Goal: Use online tool/utility: Utilize a website feature to perform a specific function

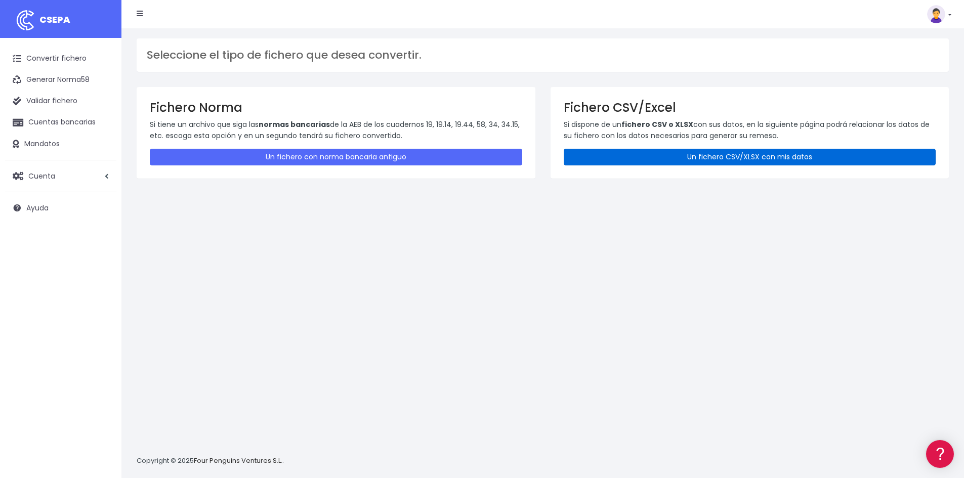
click at [800, 151] on link "Un fichero CSV/XLSX con mis datos" at bounding box center [750, 157] width 373 height 17
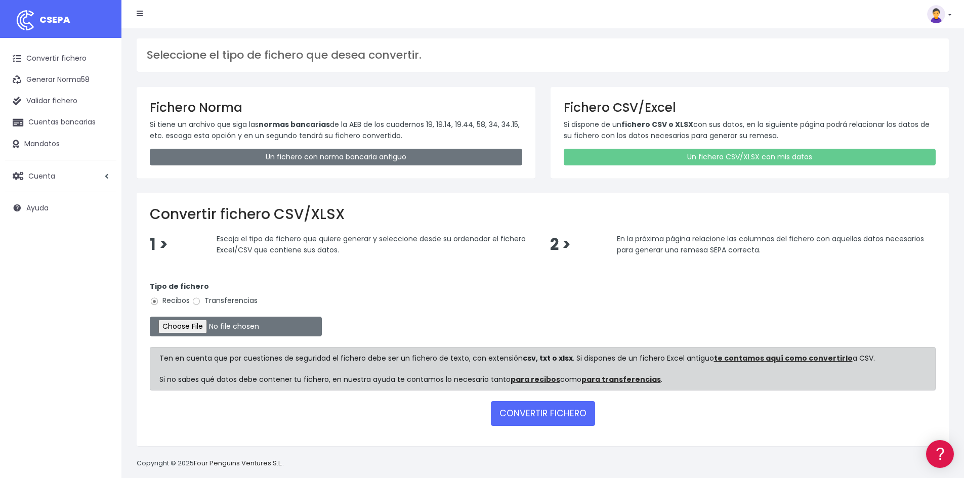
click at [234, 297] on label "Transferencias" at bounding box center [225, 301] width 66 height 11
click at [201, 297] on input "Transferencias" at bounding box center [196, 301] width 9 height 9
radio input "true"
click at [216, 321] on input "file" at bounding box center [236, 327] width 172 height 20
type input "C:\fakepath\250926 REMESA PREV 4.xlsx"
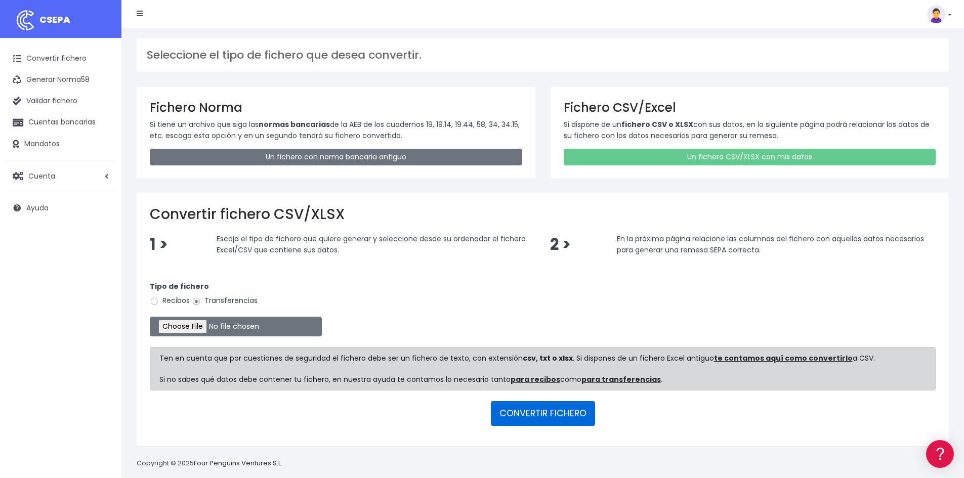
click at [552, 412] on button "CONVERTIR FICHERO" at bounding box center [543, 413] width 104 height 24
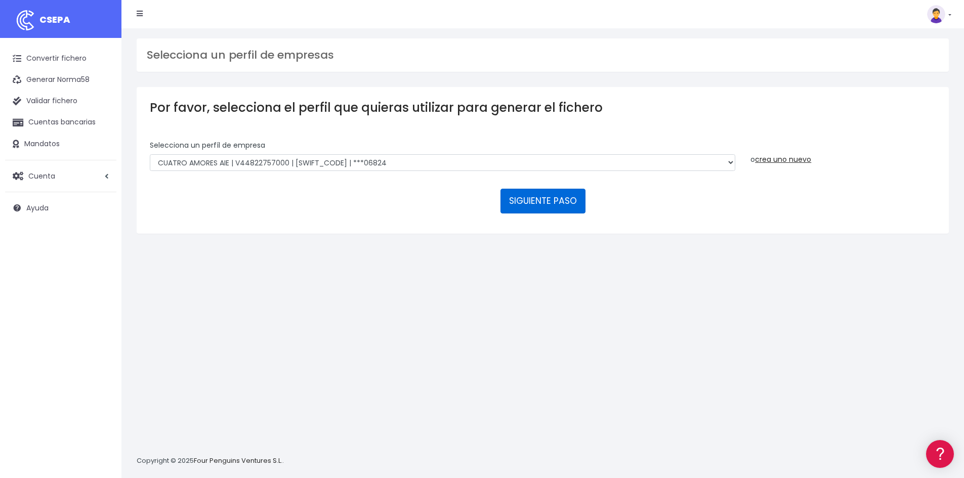
click at [529, 203] on button "SIGUIENTE PASO" at bounding box center [543, 201] width 85 height 24
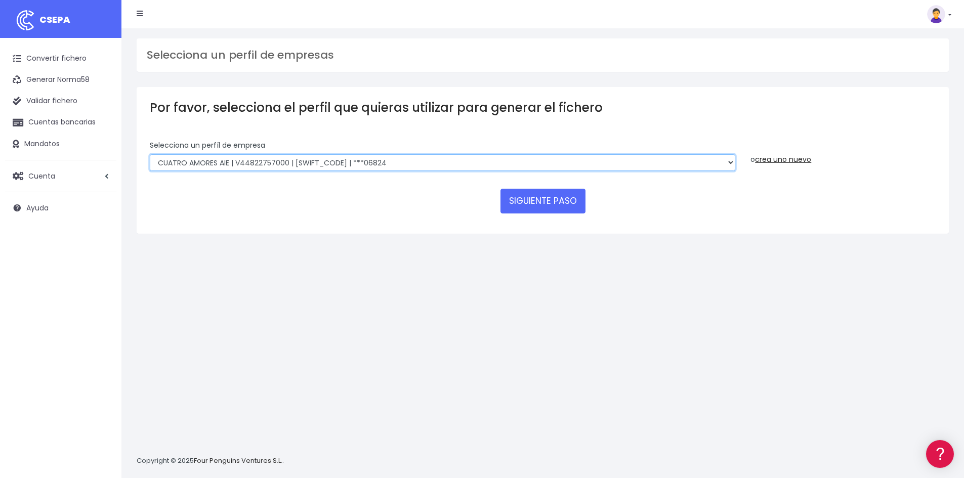
click at [271, 167] on select "CUATRO AMORES AIE | V44822757000 | BSABESBBXXX | ***06824 CUATRO AMORES AIE | V…" at bounding box center [443, 162] width 586 height 17
select select "2973"
click at [150, 154] on select "CUATRO AMORES AIE | V44822757000 | BSABESBBXXX | ***06824 CUATRO AMORES AIE | V…" at bounding box center [443, 162] width 586 height 17
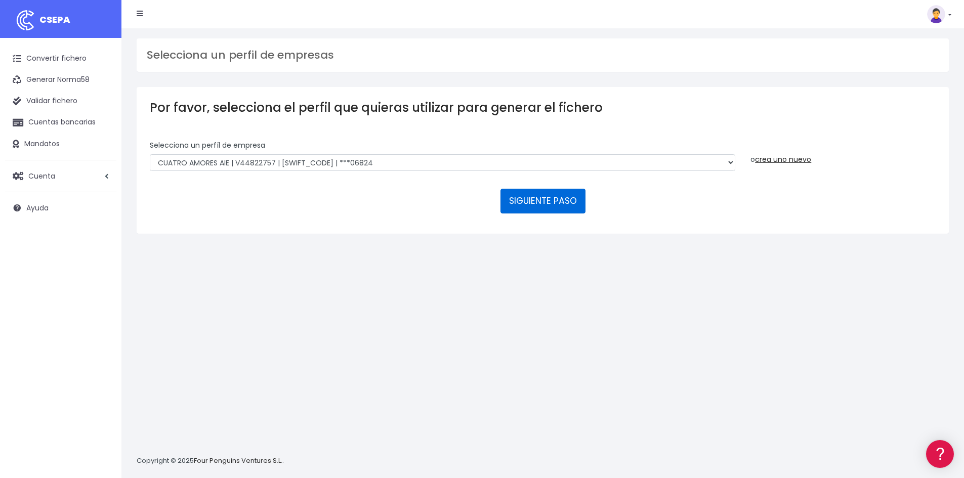
click at [527, 201] on button "SIGUIENTE PASO" at bounding box center [543, 201] width 85 height 24
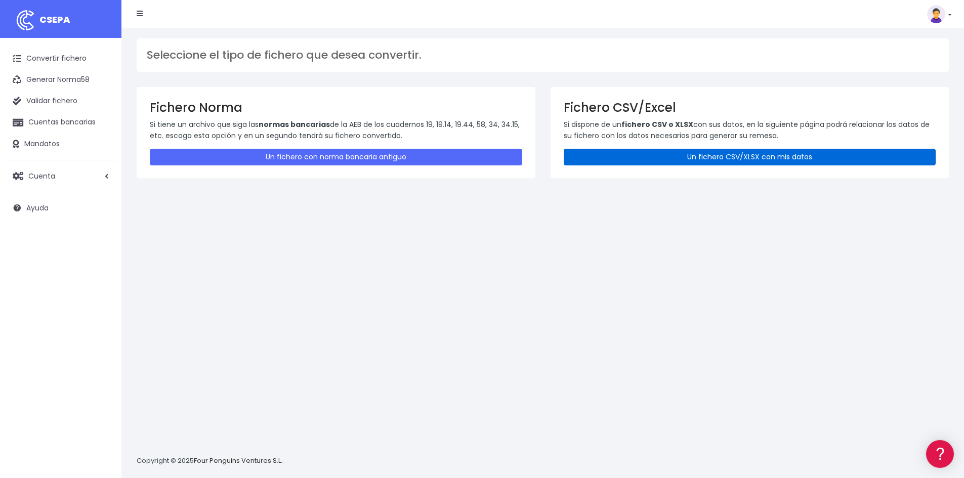
click at [779, 156] on link "Un fichero CSV/XLSX con mis datos" at bounding box center [750, 157] width 373 height 17
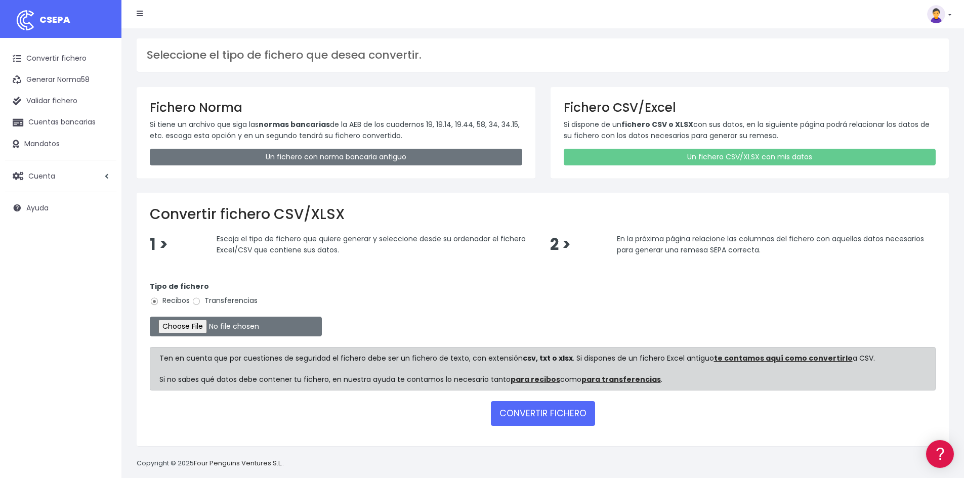
click at [239, 302] on label "Transferencias" at bounding box center [225, 301] width 66 height 11
click at [201, 302] on input "Transferencias" at bounding box center [196, 301] width 9 height 9
radio input "true"
click at [525, 406] on button "CONVERTIR FICHERO" at bounding box center [543, 413] width 104 height 24
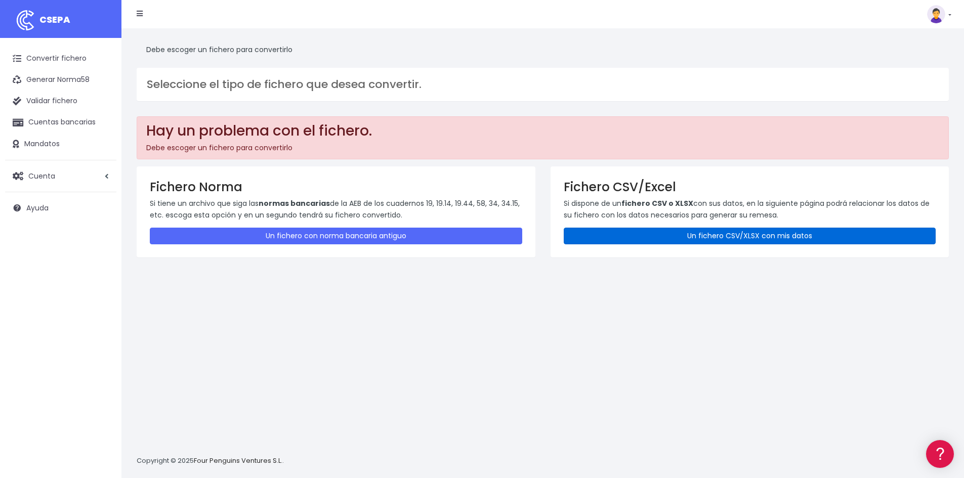
click at [721, 242] on link "Un fichero CSV/XLSX con mis datos" at bounding box center [750, 236] width 373 height 17
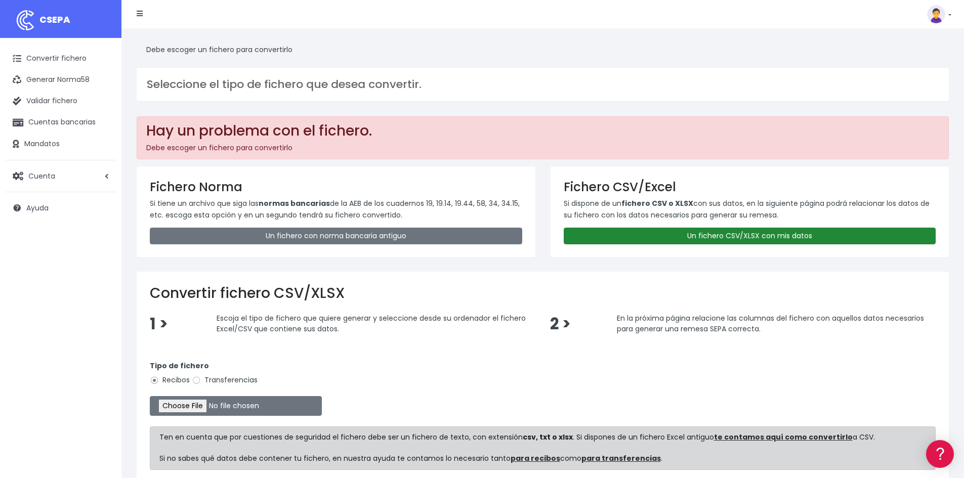
click at [701, 236] on link "Un fichero CSV/XLSX con mis datos" at bounding box center [750, 236] width 373 height 17
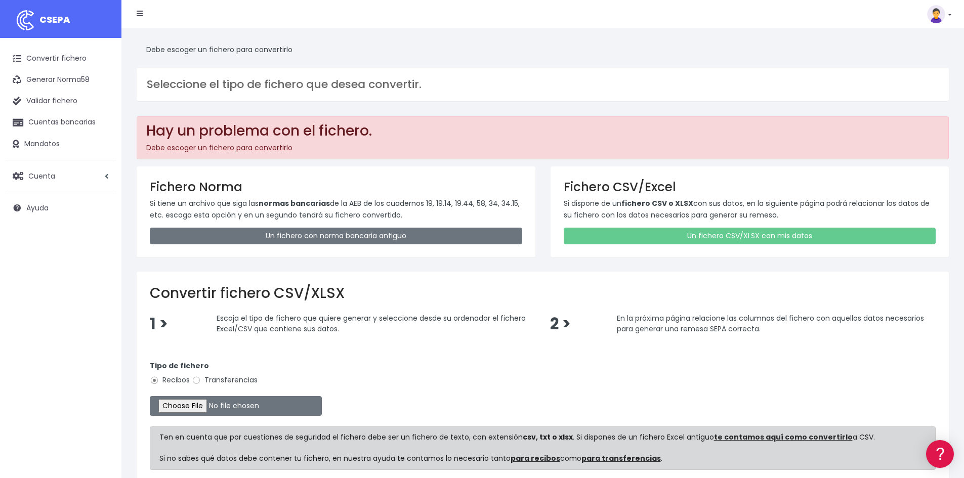
click at [249, 384] on label "Transferencias" at bounding box center [225, 380] width 66 height 11
click at [201, 384] on input "Transferencias" at bounding box center [196, 380] width 9 height 9
radio input "true"
click at [220, 415] on input "file" at bounding box center [236, 406] width 172 height 20
type input "C:\fakepath\remesa prev4.xlsx"
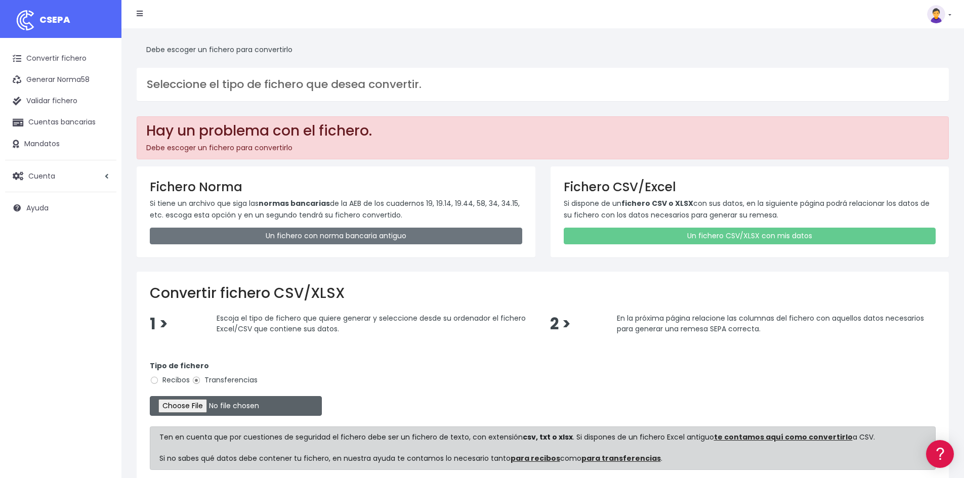
scroll to position [91, 0]
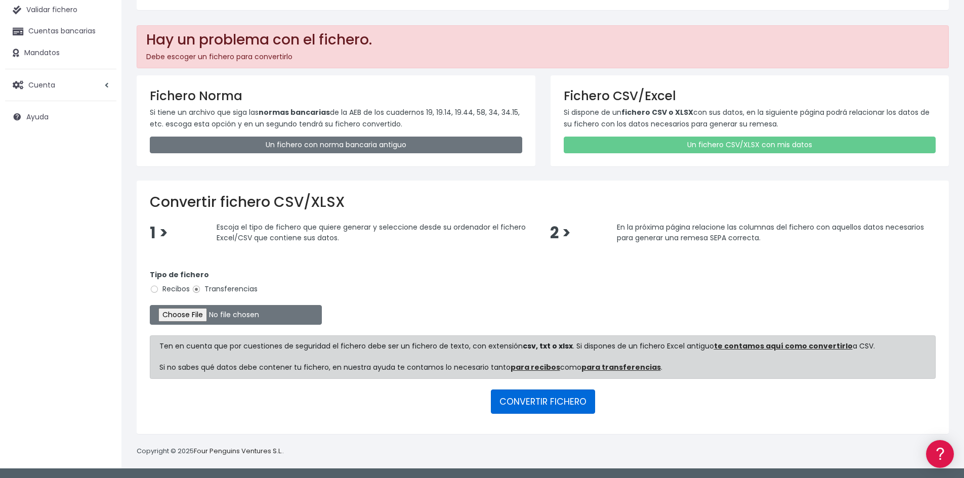
click at [527, 407] on button "CONVERTIR FICHERO" at bounding box center [543, 402] width 104 height 24
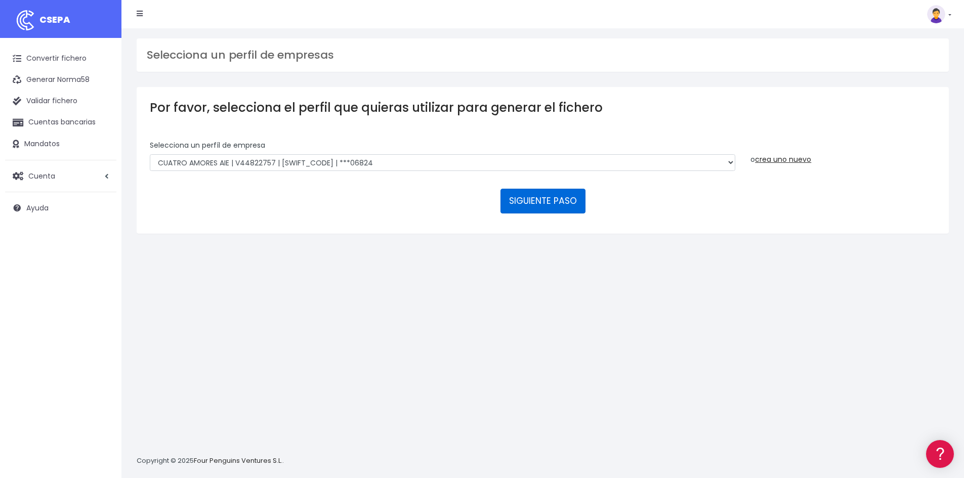
click at [529, 193] on button "SIGUIENTE PASO" at bounding box center [543, 201] width 85 height 24
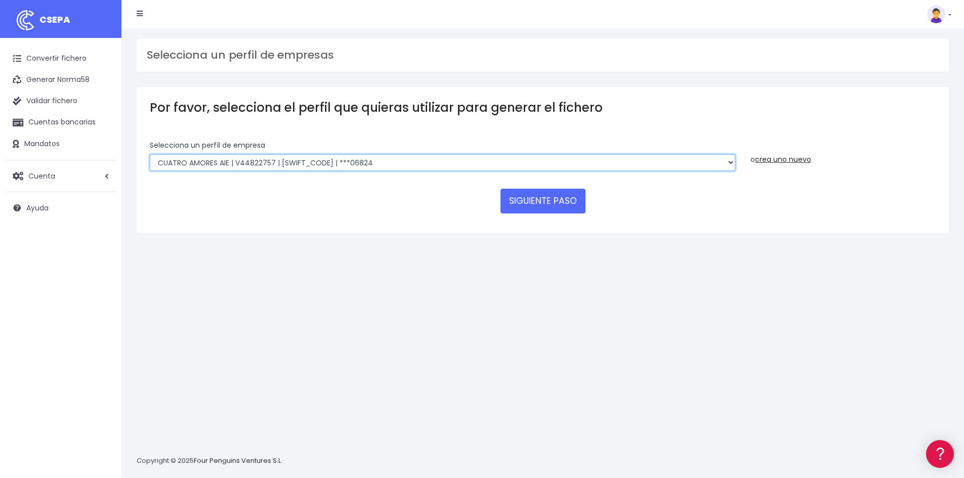
click at [230, 167] on select "CUATRO AMORES AIE | V44822757000 | [SWIFT_CODE] | ***06824 CUATRO AMORES AIE | …" at bounding box center [443, 162] width 586 height 17
select select "2972"
click at [150, 154] on select "CUATRO AMORES AIE | V44822757000 | [SWIFT_CODE] | ***06824 CUATRO AMORES AIE | …" at bounding box center [443, 162] width 586 height 17
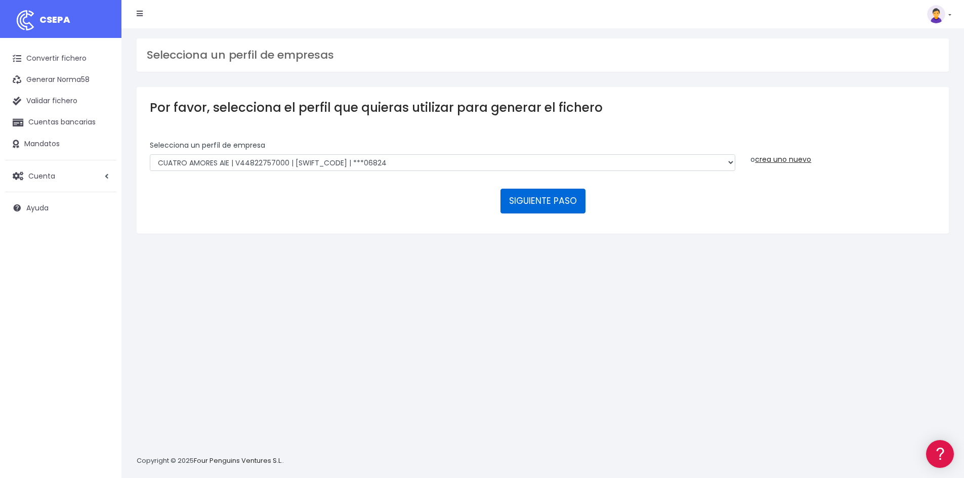
click at [536, 197] on button "SIGUIENTE PASO" at bounding box center [543, 201] width 85 height 24
